Goal: Task Accomplishment & Management: Complete application form

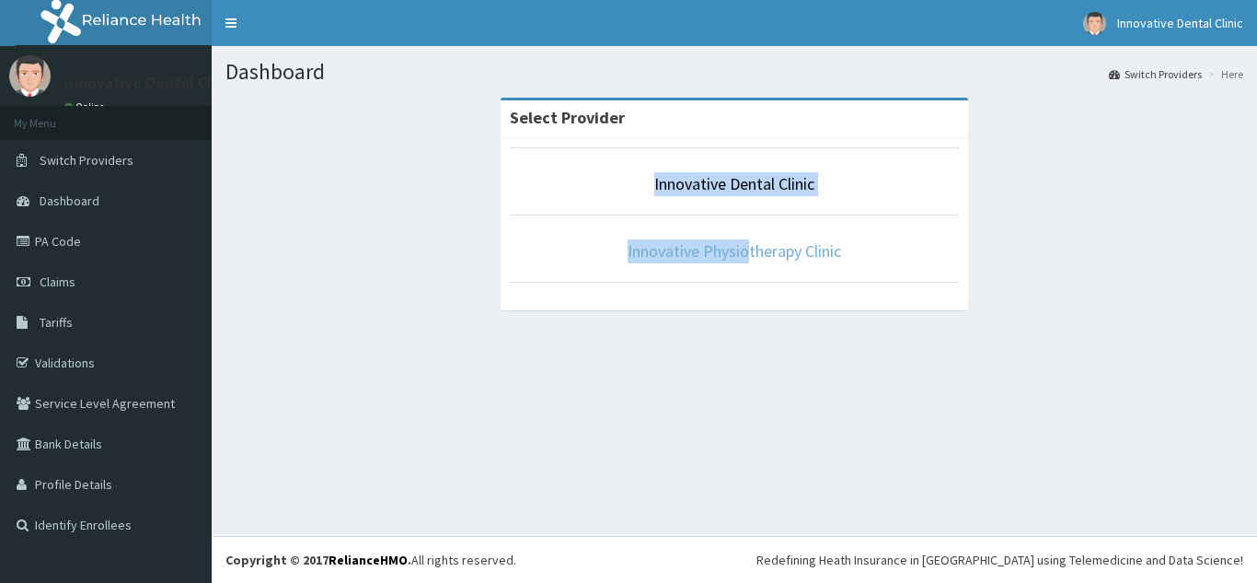
drag, startPoint x: 700, startPoint y: 124, endPoint x: 744, endPoint y: 244, distance: 127.5
click at [744, 244] on div "Select Provider Innovative Dental Clinic Innovative Physiotherapy Clinic" at bounding box center [734, 204] width 467 height 212
click at [761, 259] on link "Innovative Physiotherapy Clinic" at bounding box center [734, 250] width 213 height 21
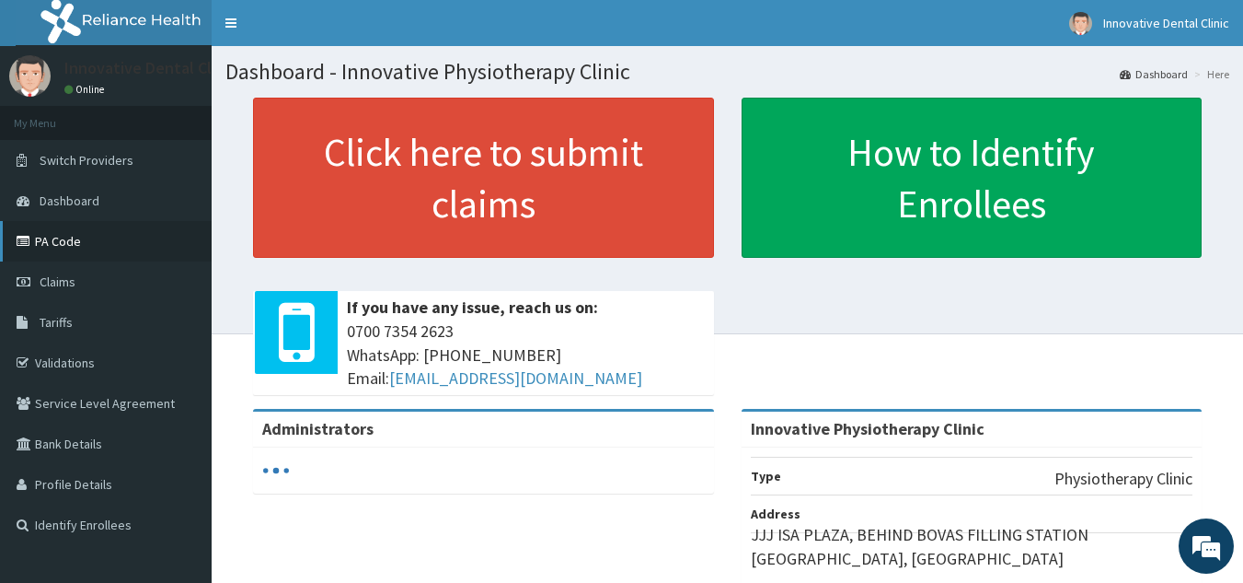
click at [71, 244] on link "PA Code" at bounding box center [106, 241] width 212 height 40
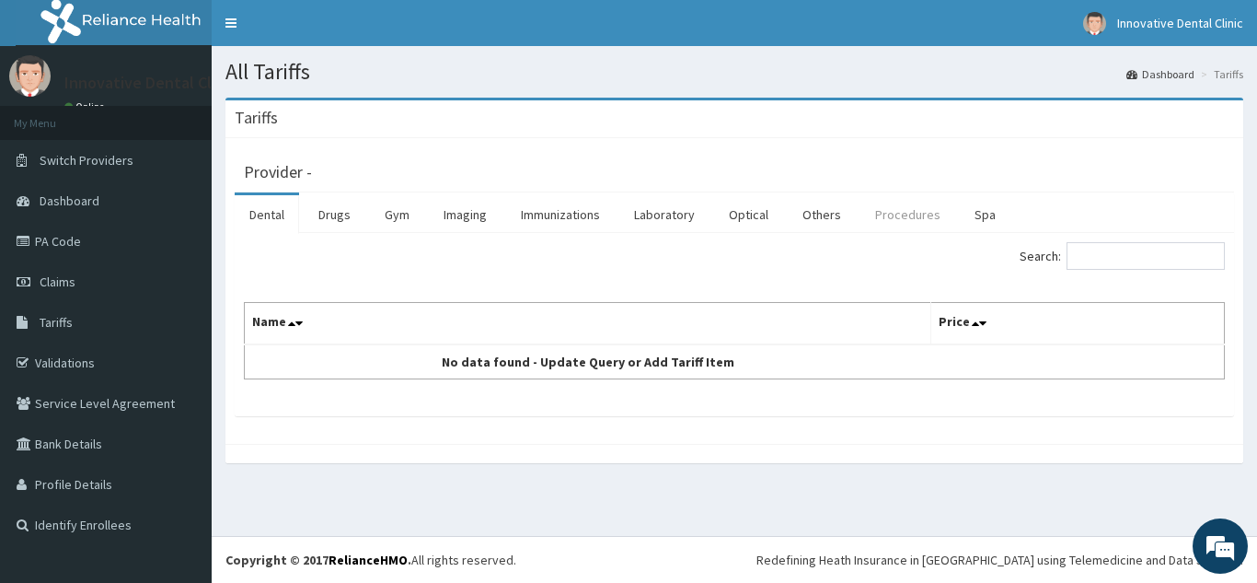
click at [907, 213] on link "Procedures" at bounding box center [907, 214] width 95 height 39
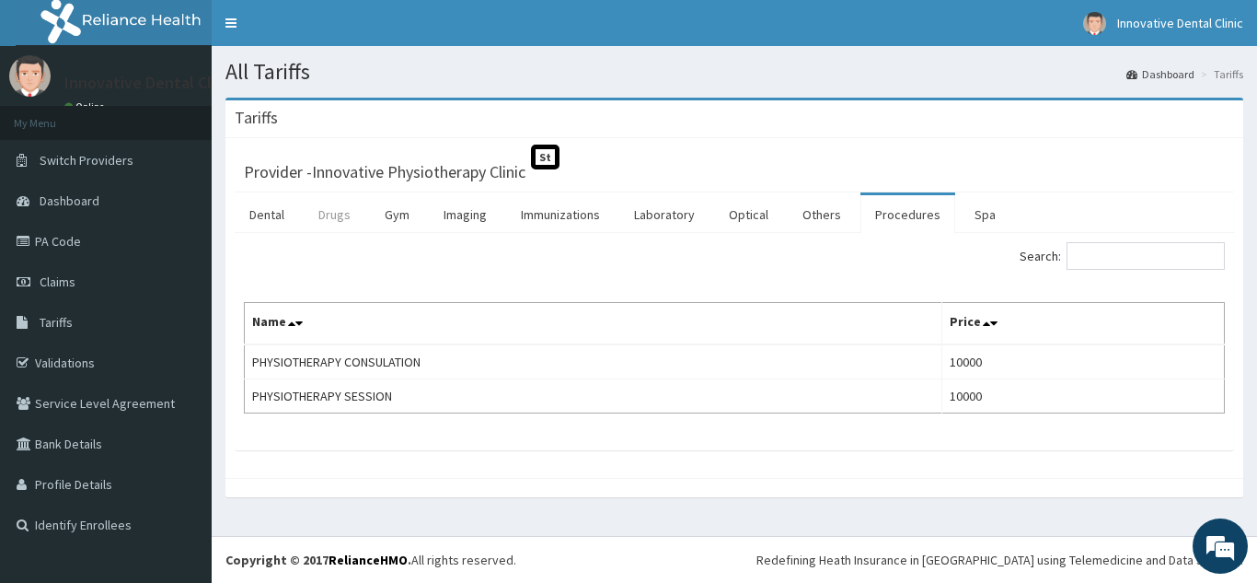
click at [331, 223] on link "Drugs" at bounding box center [335, 214] width 62 height 39
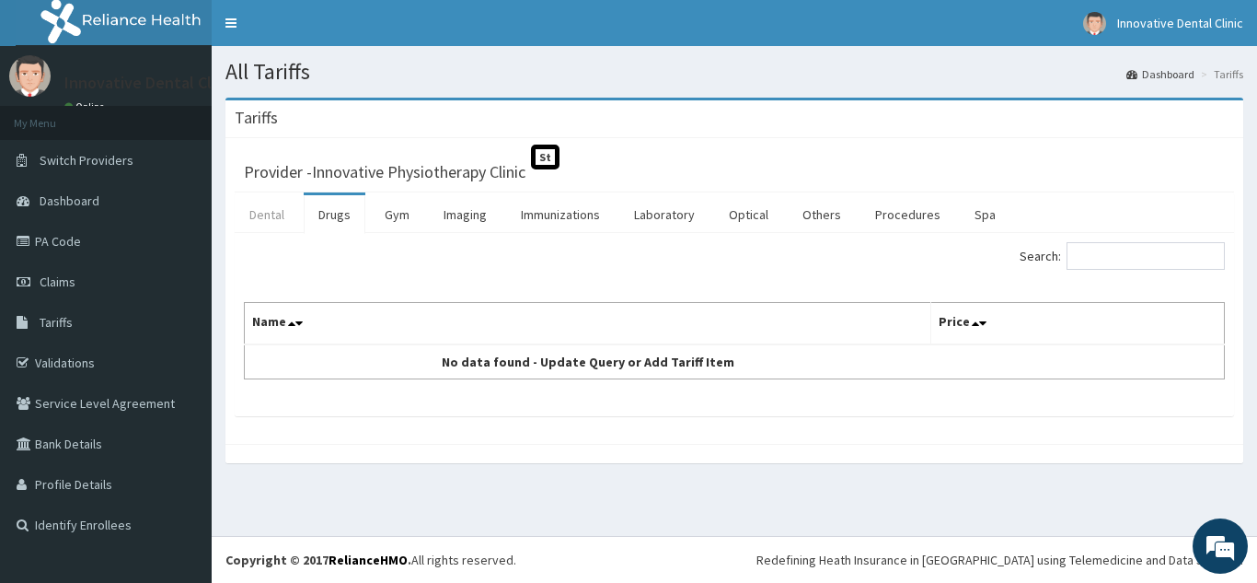
click at [271, 213] on link "Dental" at bounding box center [267, 214] width 64 height 39
click at [74, 249] on link "PA Code" at bounding box center [106, 241] width 212 height 40
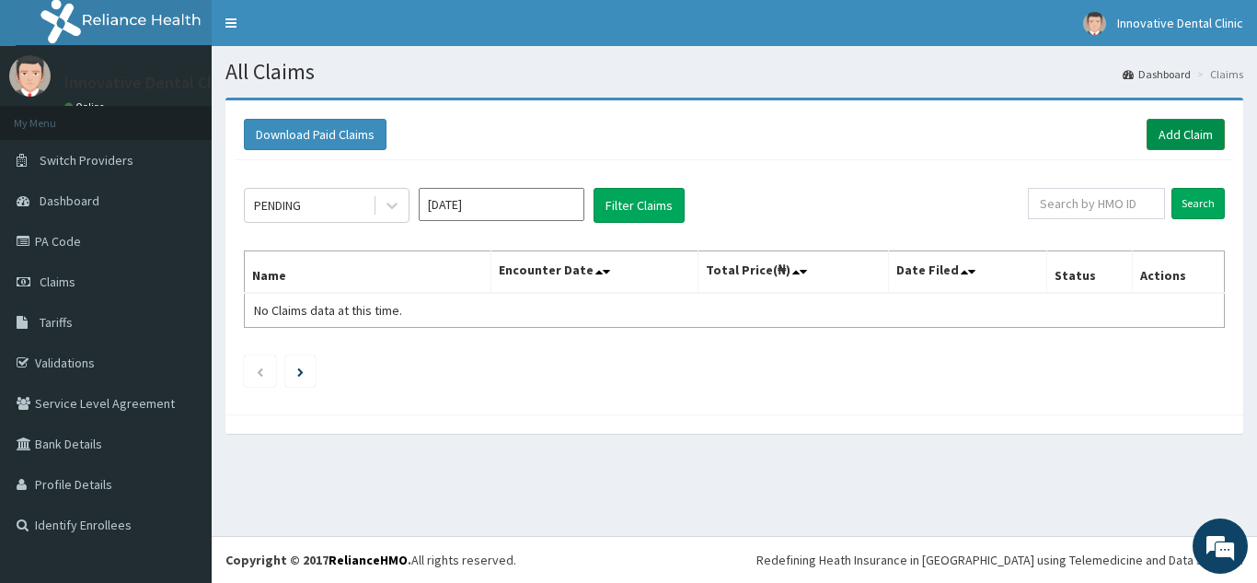
click at [1194, 141] on link "Add Claim" at bounding box center [1186, 134] width 78 height 31
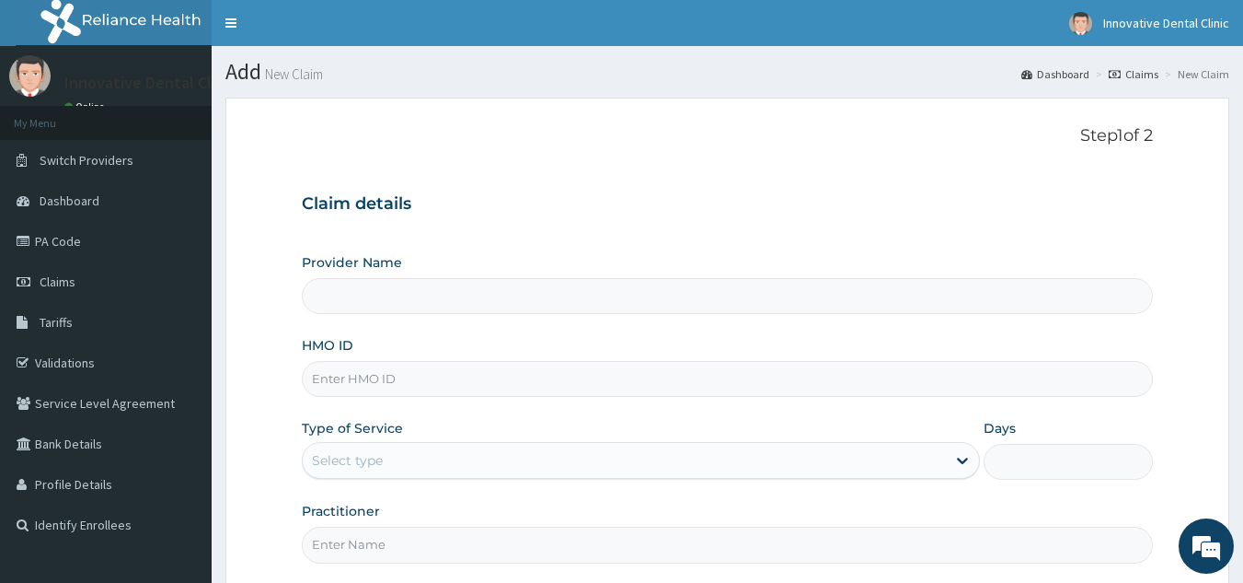
click at [444, 385] on input "HMO ID" at bounding box center [728, 379] width 852 height 36
type input "Innovative Physiotherapy Clinic"
click at [387, 462] on div "Select type" at bounding box center [624, 459] width 643 height 29
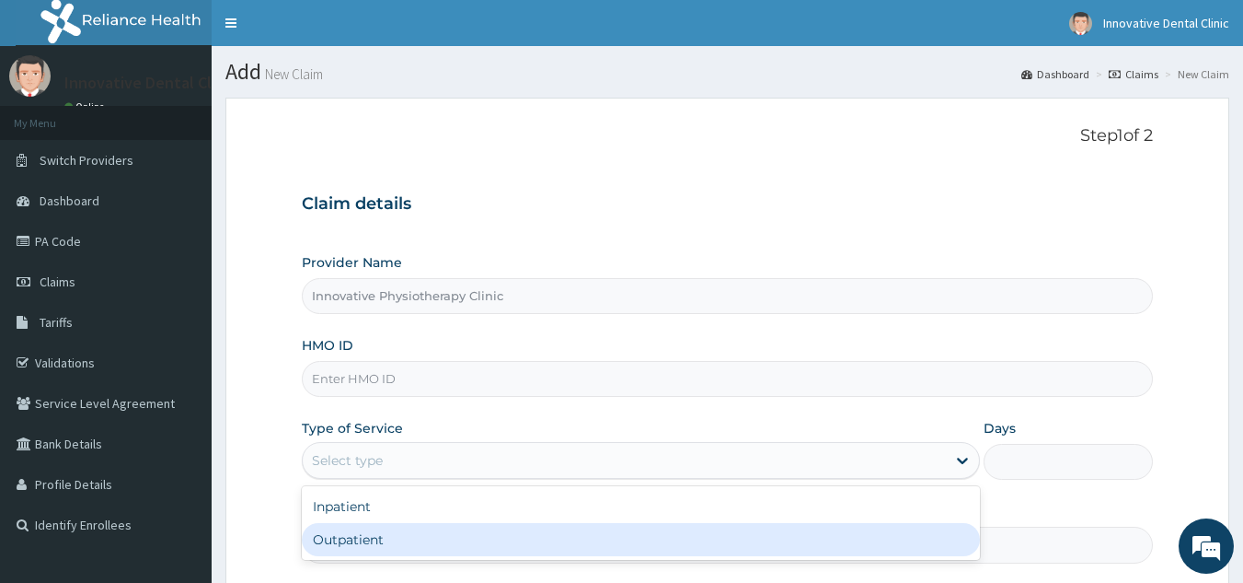
click at [392, 537] on div "Outpatient" at bounding box center [641, 539] width 678 height 33
type input "1"
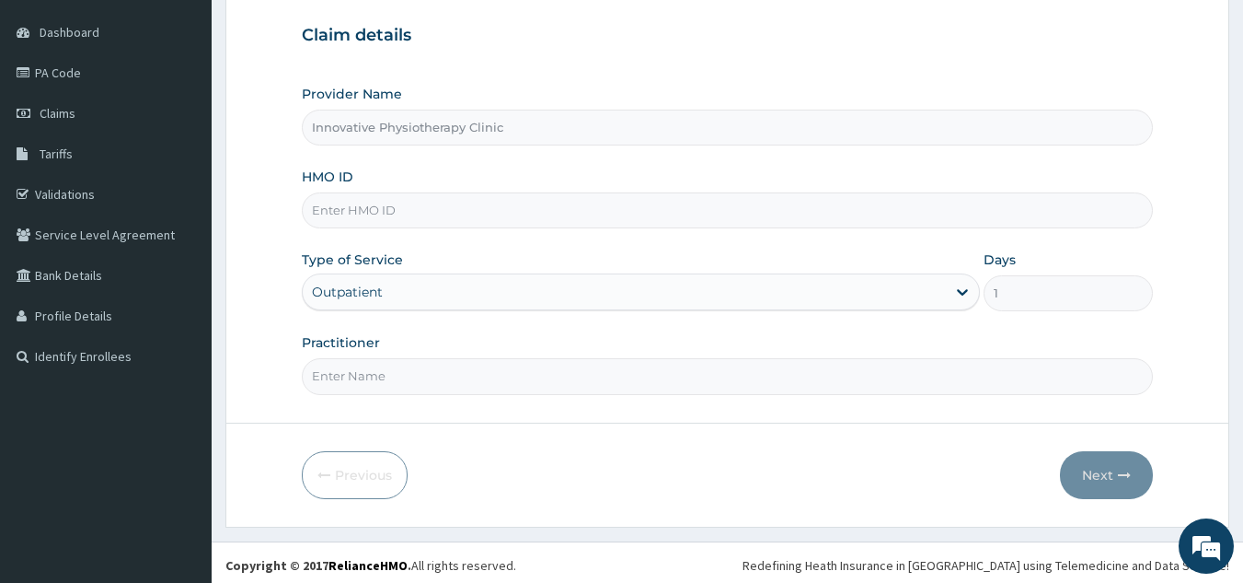
scroll to position [174, 0]
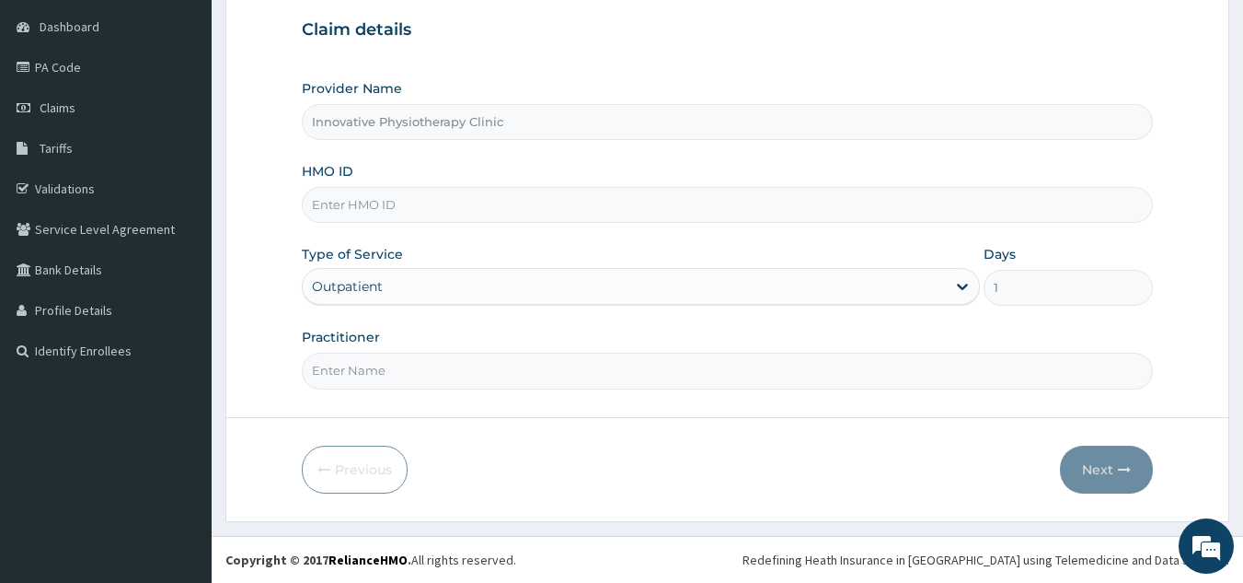
click at [456, 378] on input "Practitioner" at bounding box center [728, 370] width 852 height 36
type input "Physiotherapist Ayo"
click at [501, 210] on input "HMO ID" at bounding box center [728, 205] width 852 height 36
type input "rel/10346/a"
click at [1131, 476] on icon "button" at bounding box center [1124, 469] width 13 height 13
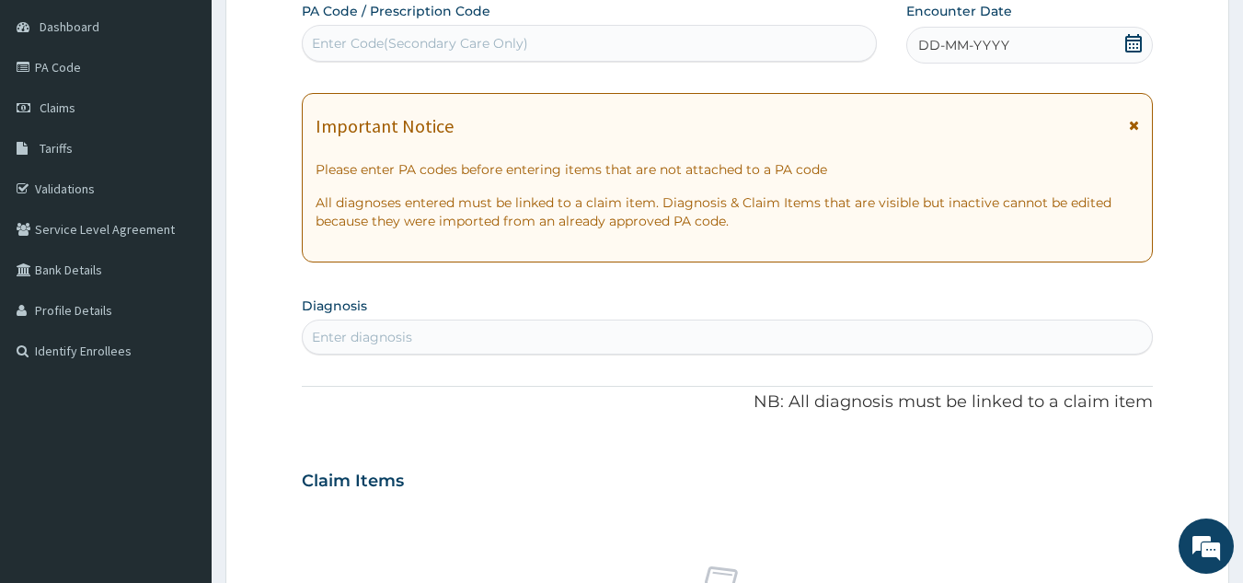
click at [463, 41] on div "Enter Code(Secondary Care Only)" at bounding box center [420, 43] width 216 height 18
paste input "PA/0D7BE0"
type input "PA/0D7BE0"
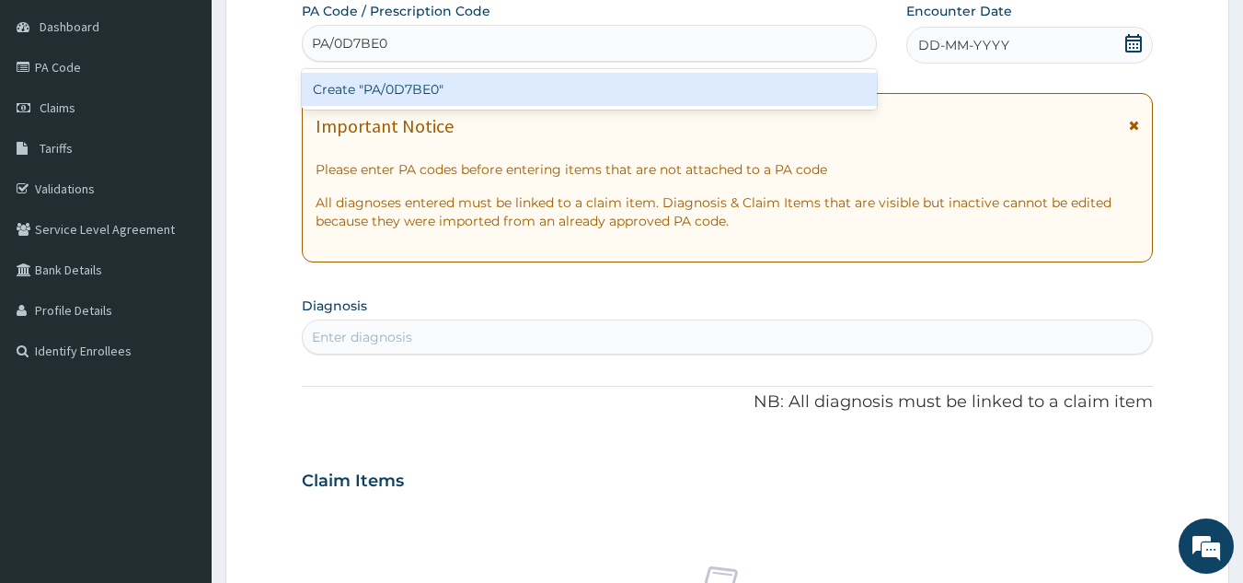
click at [462, 84] on div "Create "PA/0D7BE0"" at bounding box center [590, 89] width 576 height 33
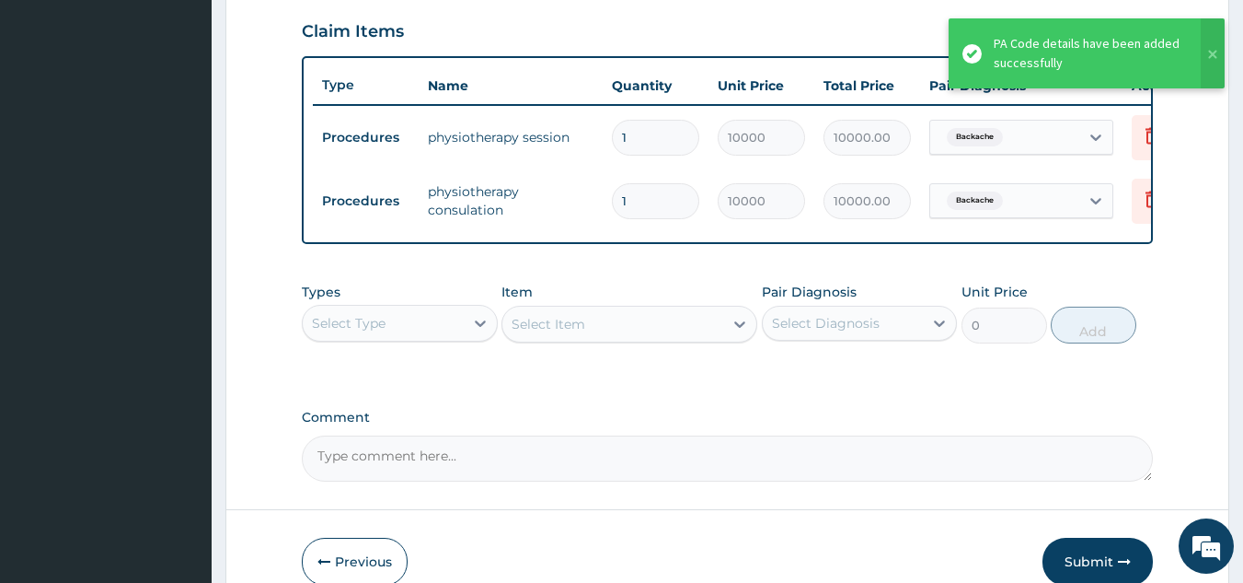
scroll to position [734, 0]
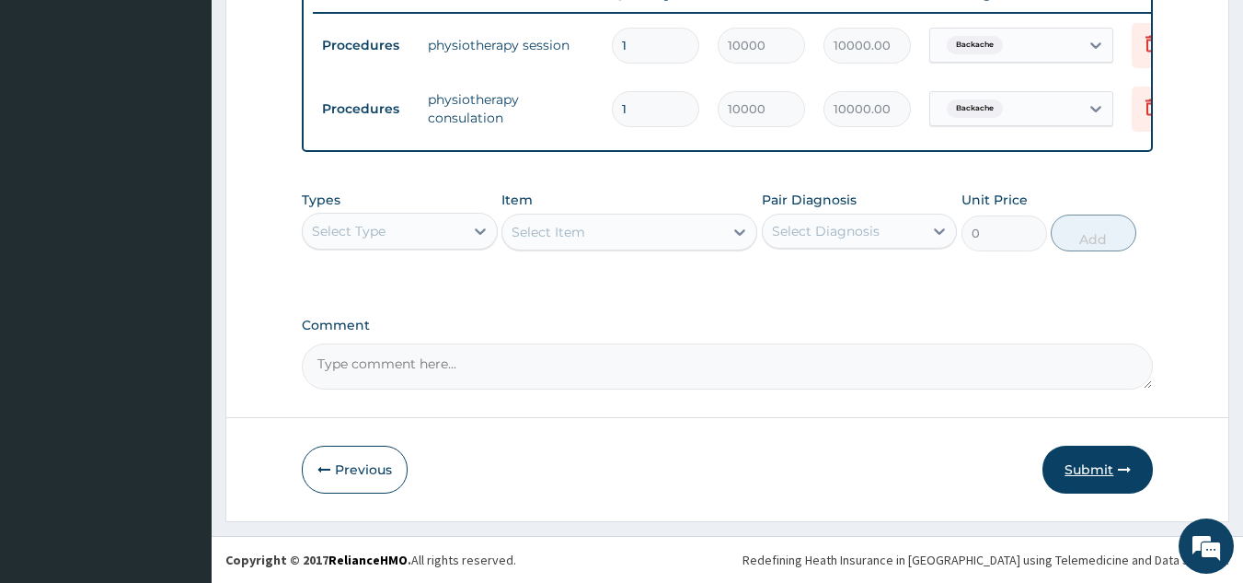
click at [1099, 470] on button "Submit" at bounding box center [1098, 469] width 110 height 48
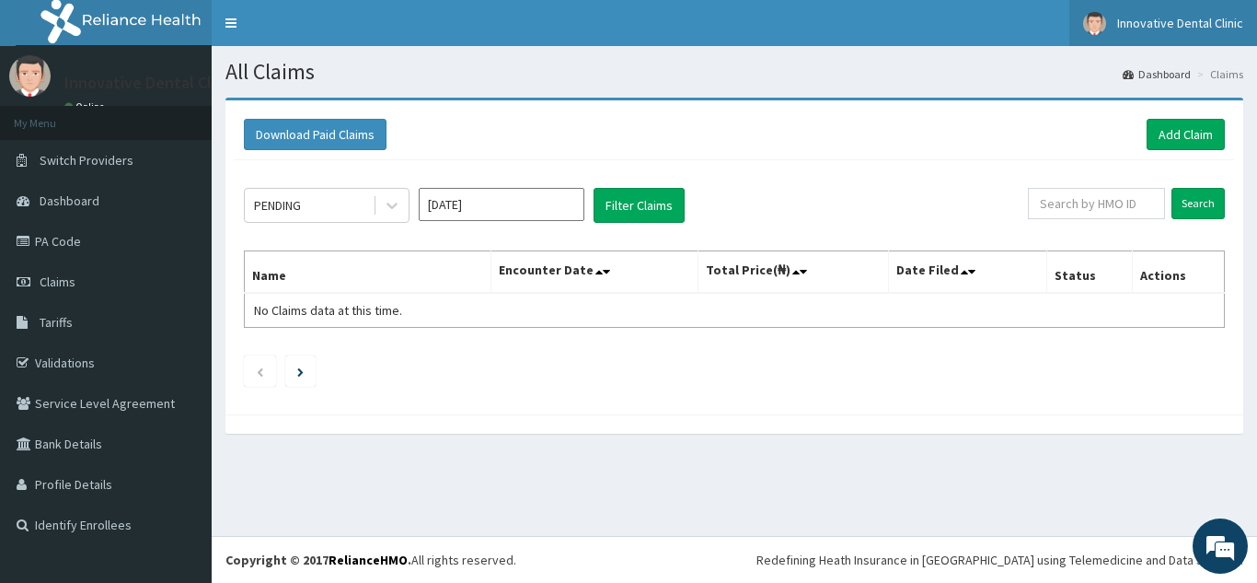
click at [1171, 17] on span "Innovative Dental Clinic" at bounding box center [1180, 23] width 126 height 17
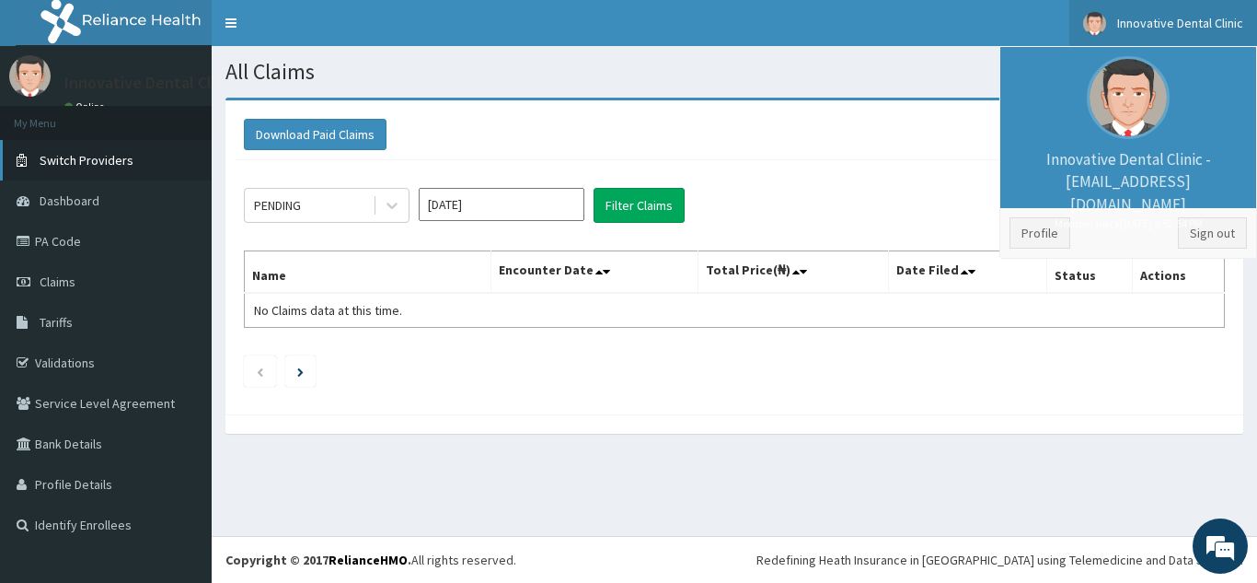
click at [75, 160] on span "Switch Providers" at bounding box center [87, 160] width 94 height 17
